Goal: Find specific page/section: Find specific page/section

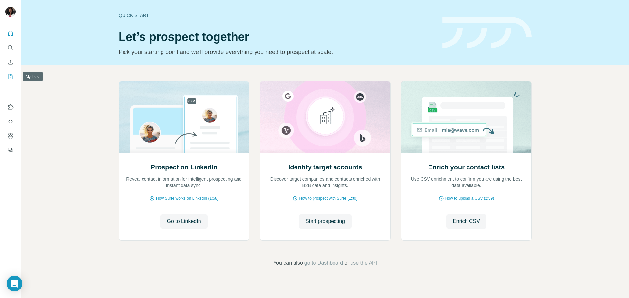
click at [9, 79] on icon "My lists" at bounding box center [11, 76] width 4 height 5
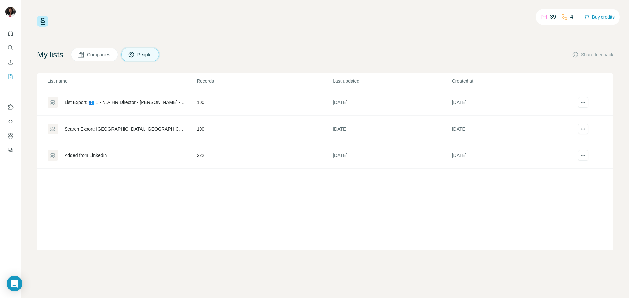
click at [123, 216] on div "List name Records Last updated Created at List Export: 👥 1 - ND- HR Director - …" at bounding box center [325, 161] width 576 height 177
click at [141, 102] on div "List Export: 👥 1 - ND- HR Director - [PERSON_NAME] - [DATE] 11:23" at bounding box center [125, 102] width 121 height 7
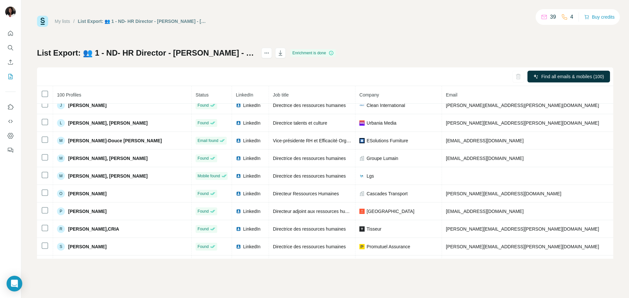
scroll to position [1263, 0]
